Goal: Task Accomplishment & Management: Complete application form

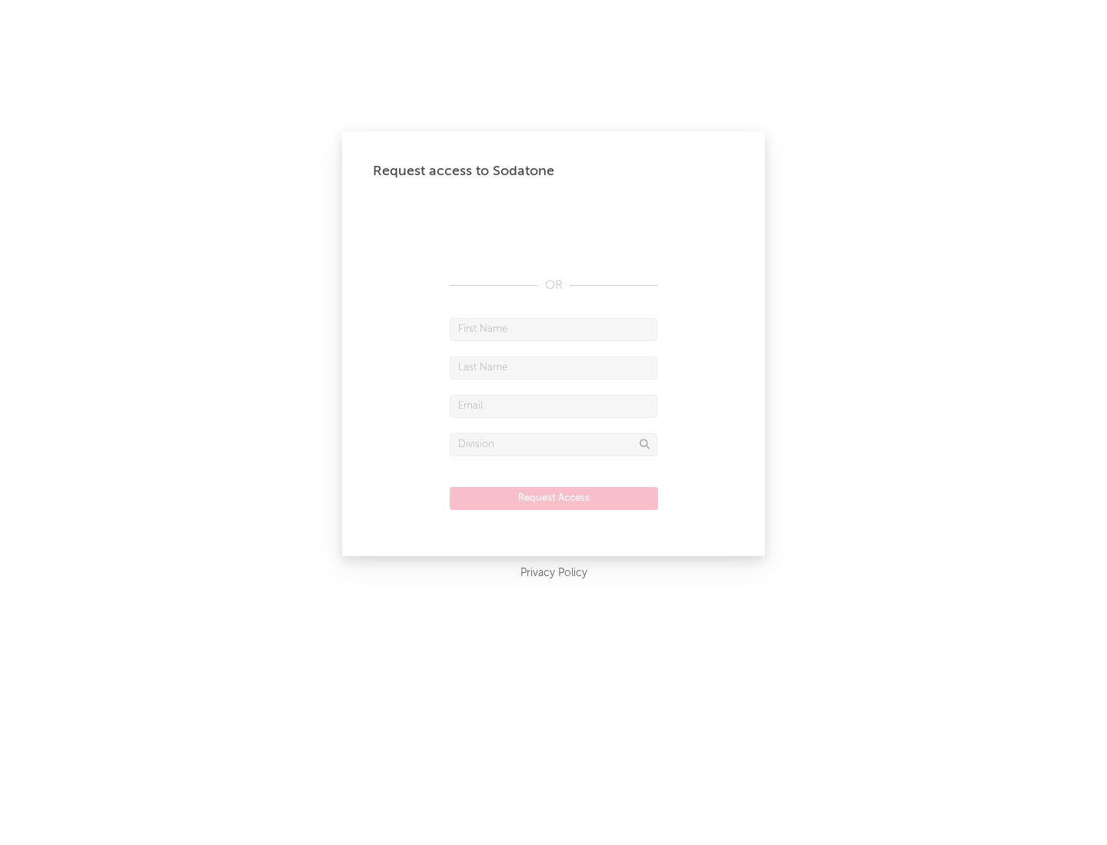
click at [553, 329] on input "text" at bounding box center [554, 329] width 208 height 23
type input "[PERSON_NAME]"
click at [553, 367] on input "text" at bounding box center [554, 368] width 208 height 23
type input "[PERSON_NAME]"
click at [553, 406] on input "text" at bounding box center [554, 406] width 208 height 23
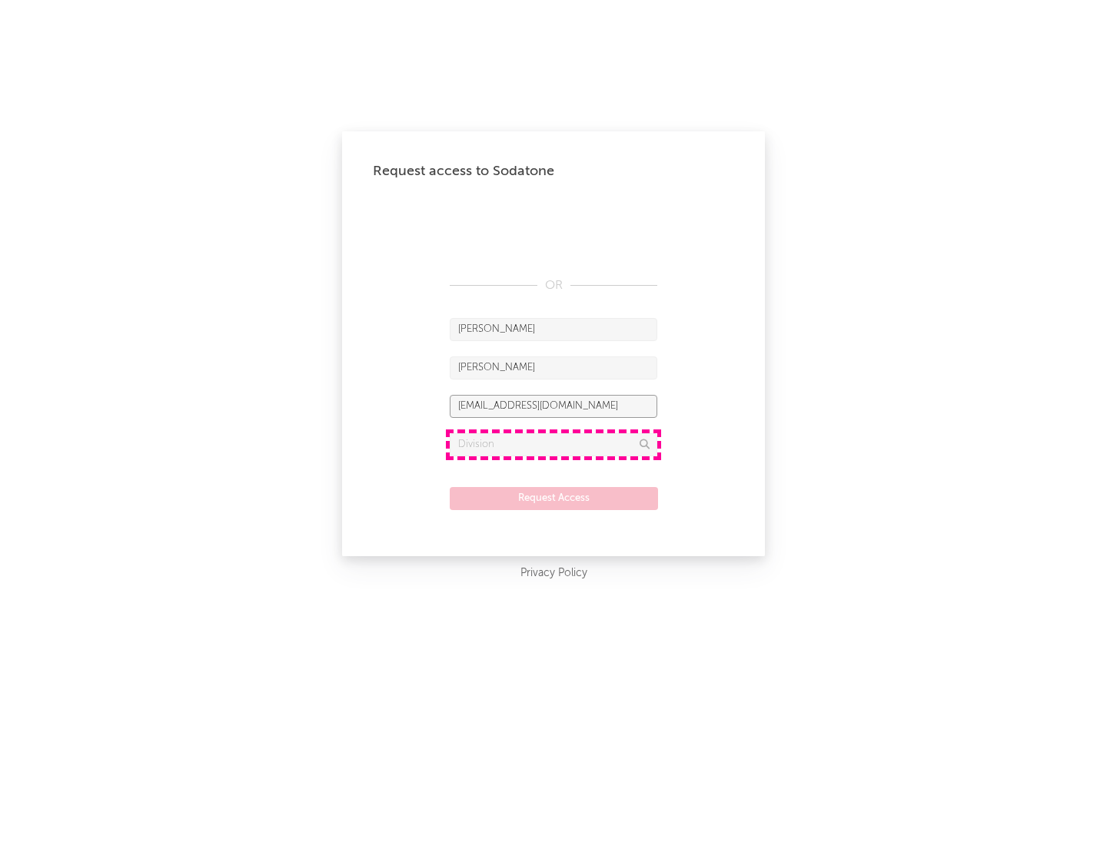
type input "[EMAIL_ADDRESS][DOMAIN_NAME]"
click at [553, 444] on input "text" at bounding box center [554, 444] width 208 height 23
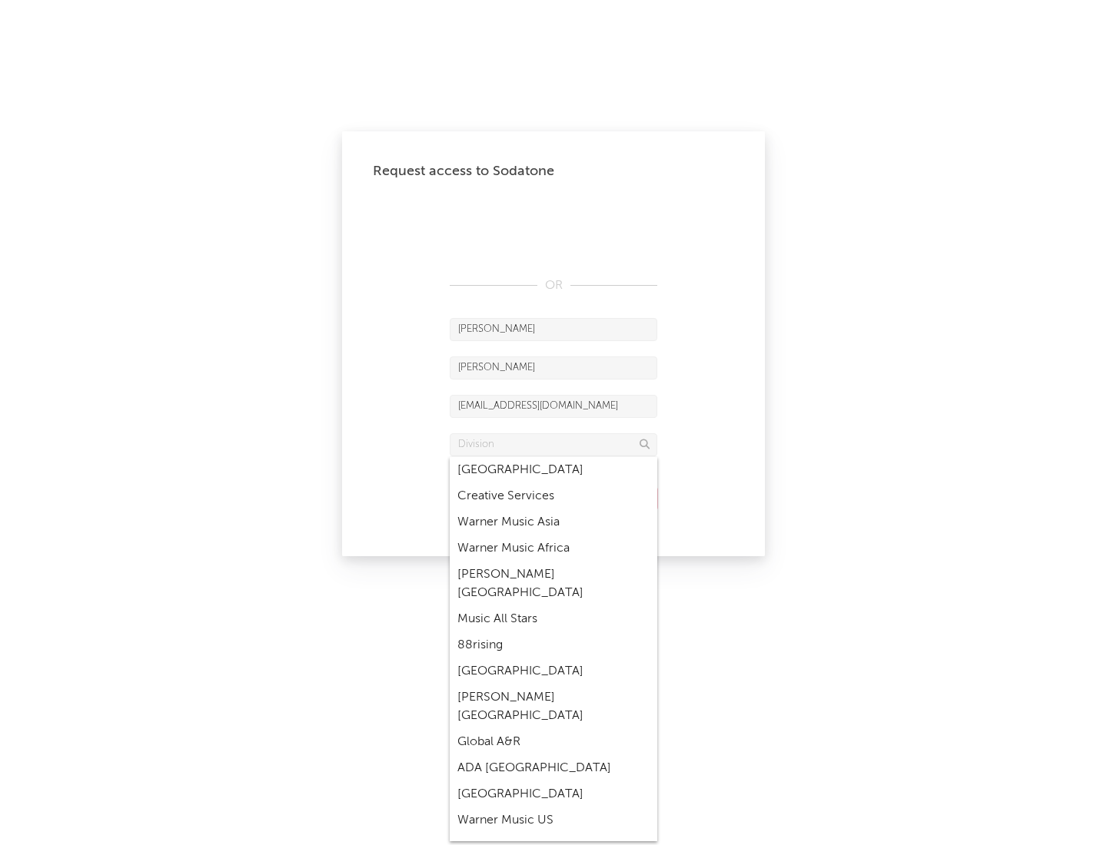
click at [553, 606] on div "Music All Stars" at bounding box center [554, 619] width 208 height 26
type input "Music All Stars"
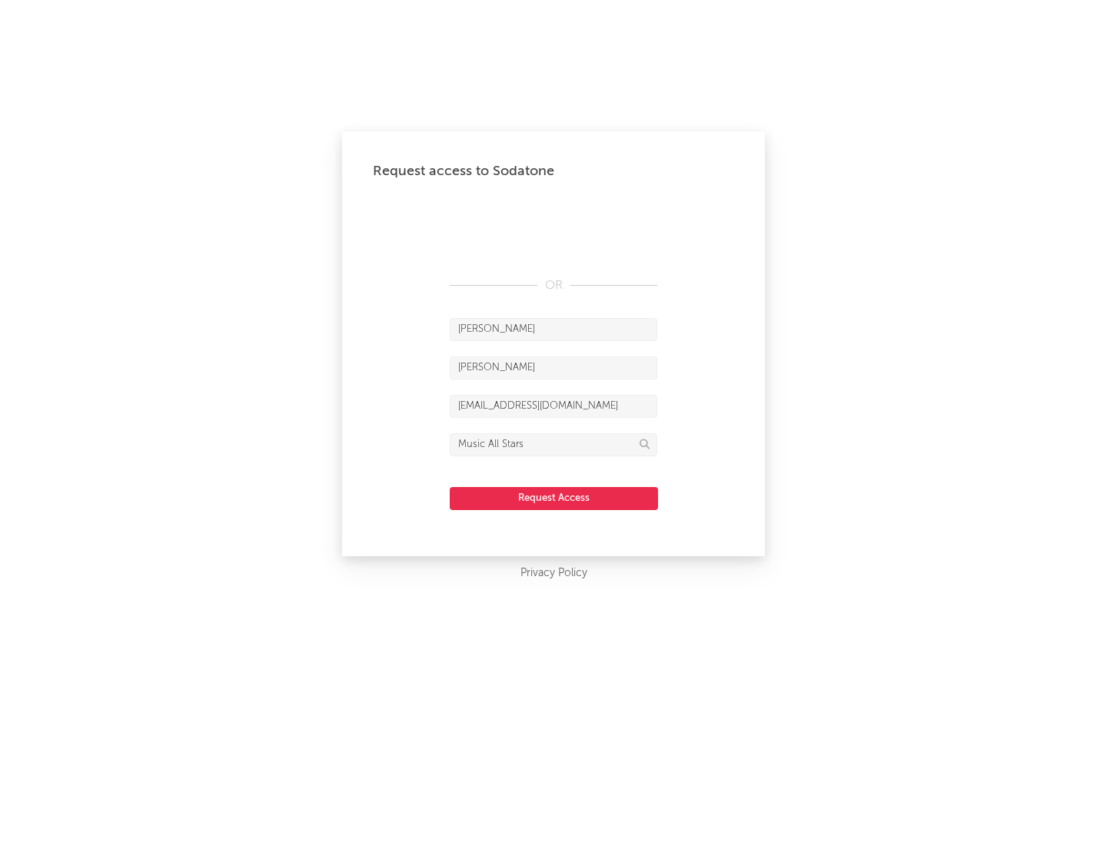
click at [553, 498] on button "Request Access" at bounding box center [554, 498] width 208 height 23
